Goal: Task Accomplishment & Management: Manage account settings

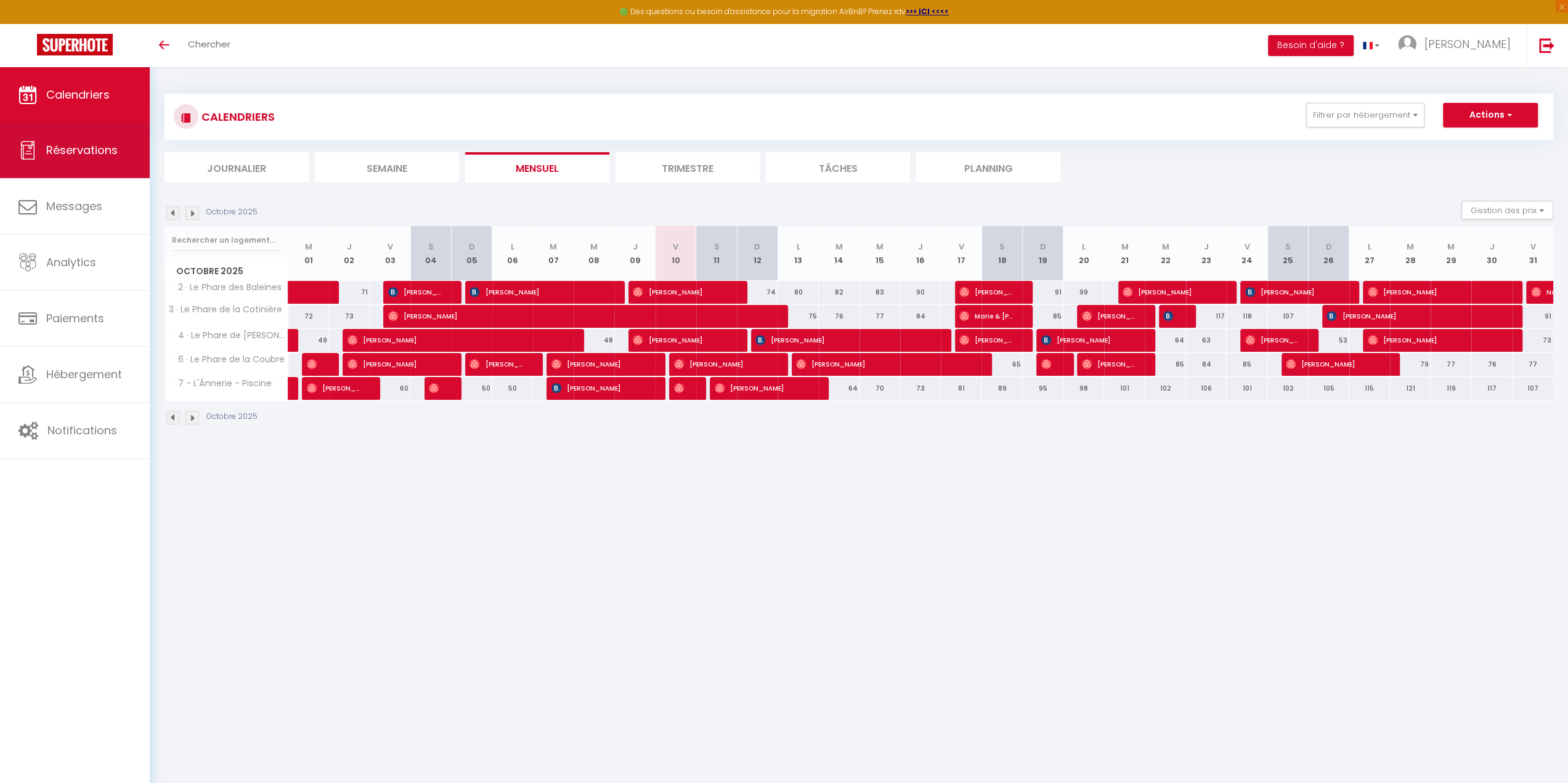
click at [60, 147] on span "Réservations" at bounding box center [82, 150] width 71 height 15
select select "not_cancelled"
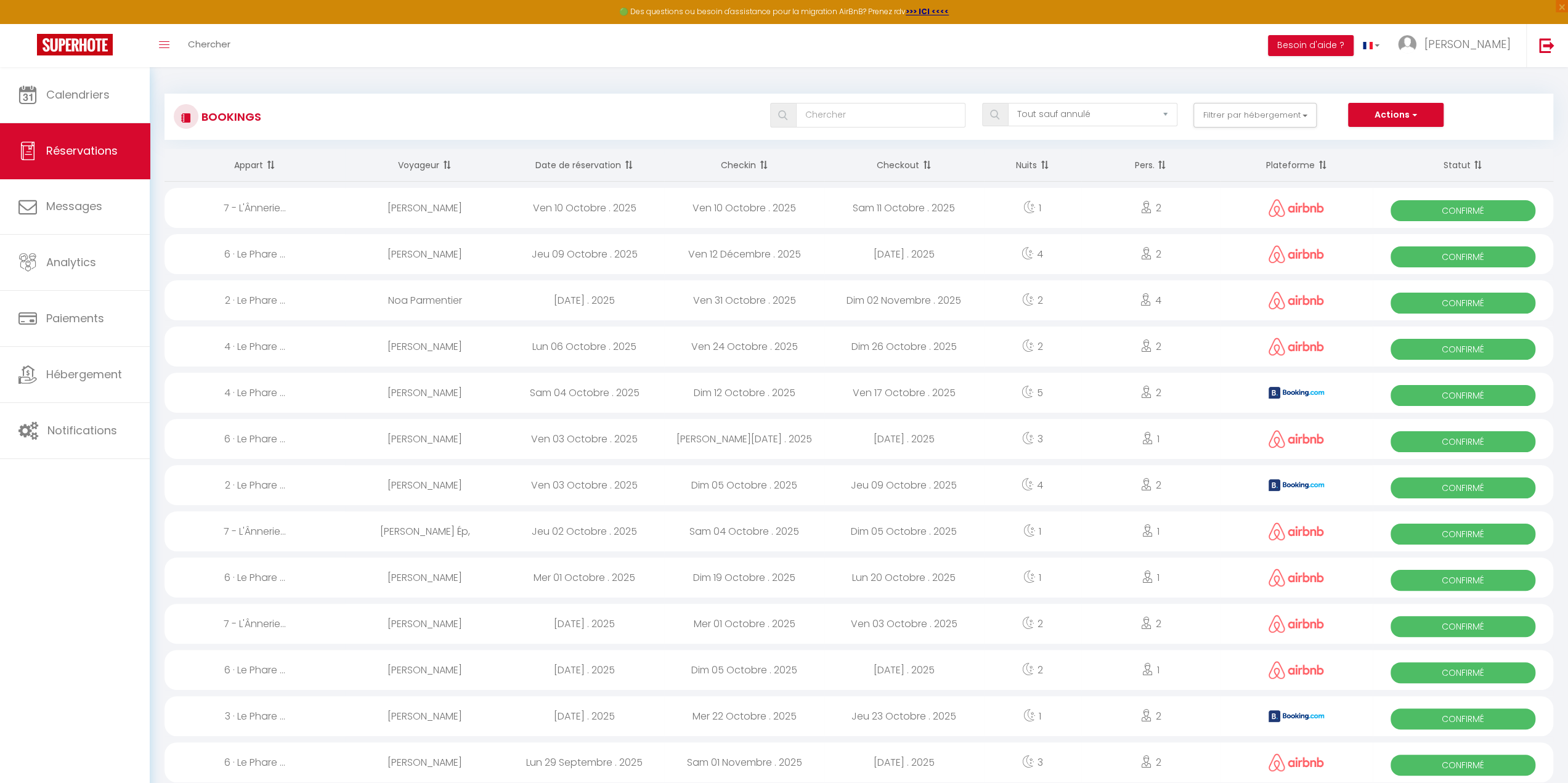
click at [590, 261] on div "Jeu 09 Octobre . 2025" at bounding box center [584, 254] width 160 height 40
select select "OK"
select select "0"
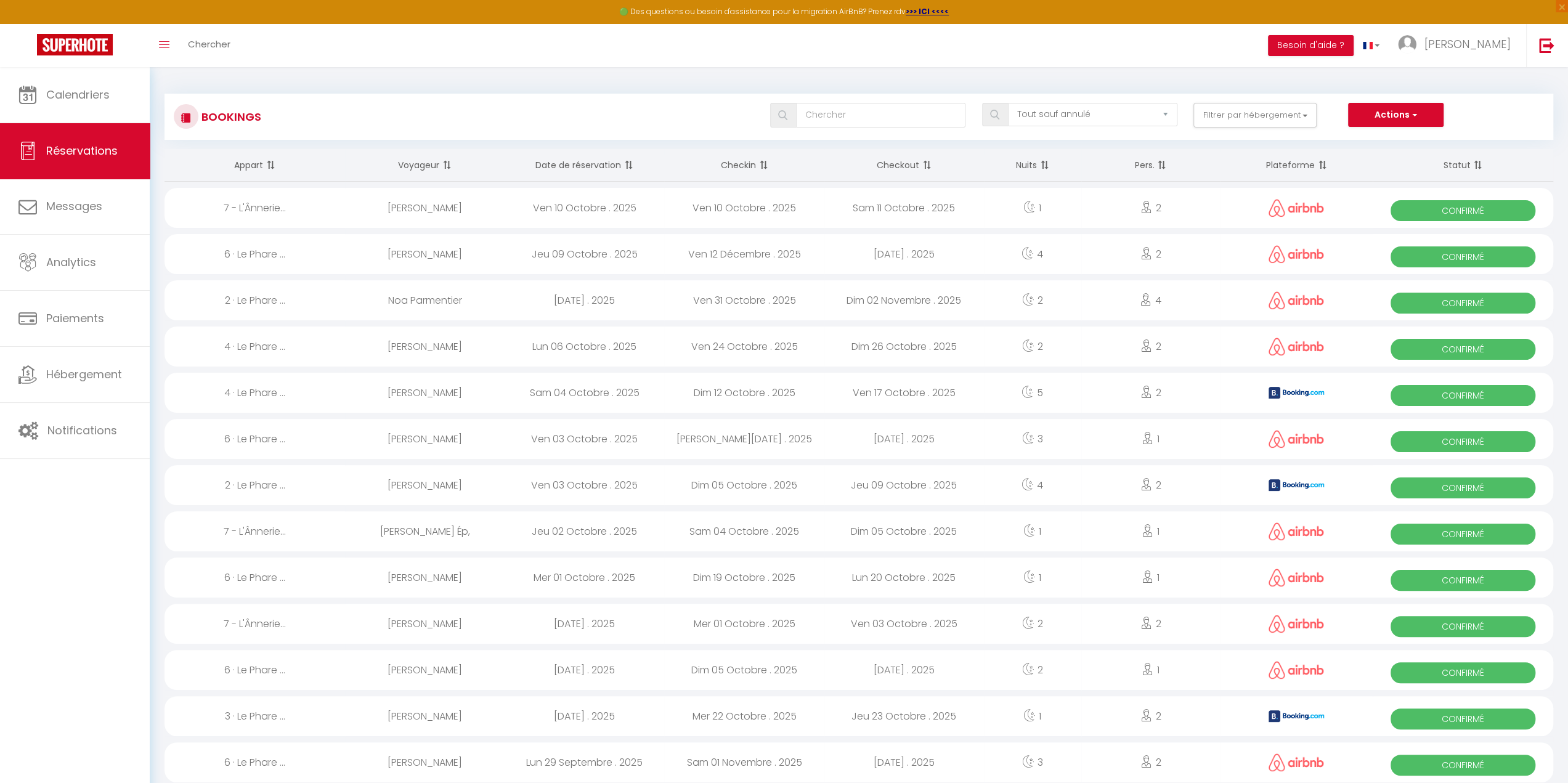
select select "1"
select select
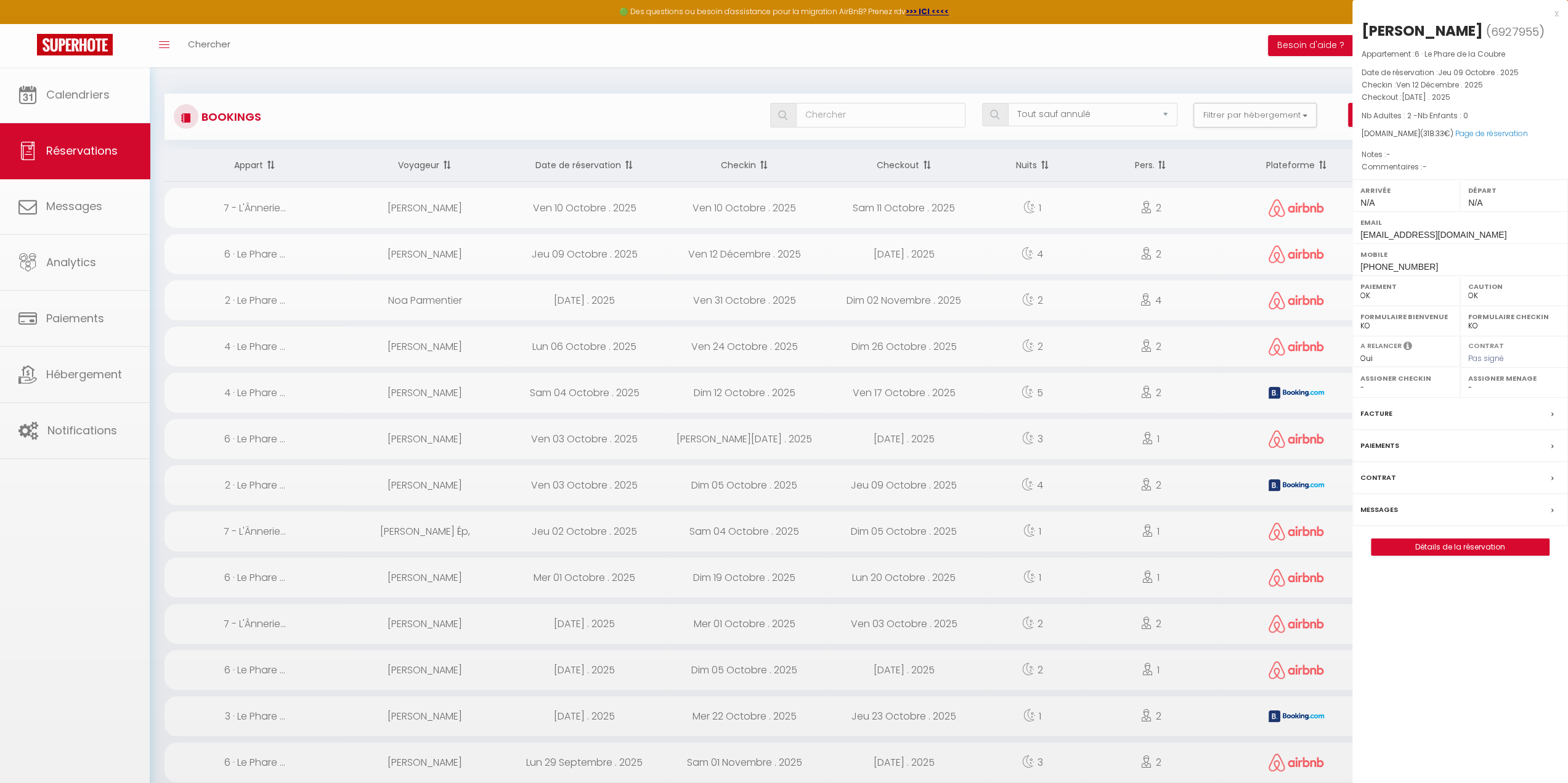
select select "14413"
